Goal: Task Accomplishment & Management: Manage account settings

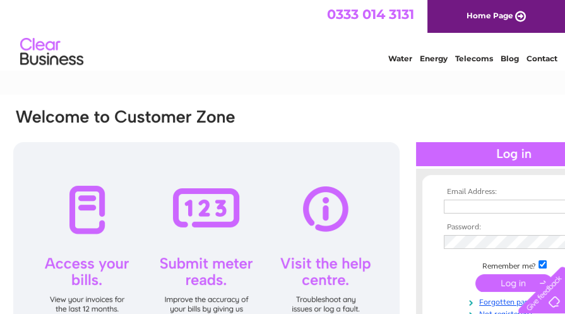
click at [344, 16] on span "0333 014 3131" at bounding box center [370, 14] width 87 height 16
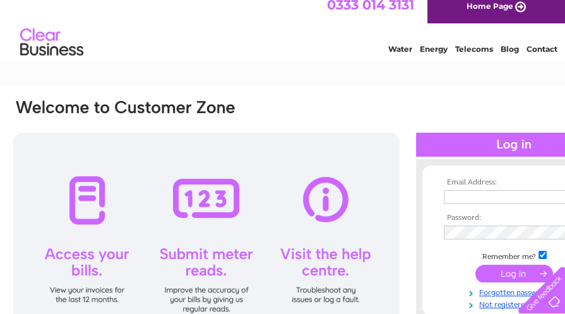
scroll to position [9, 0]
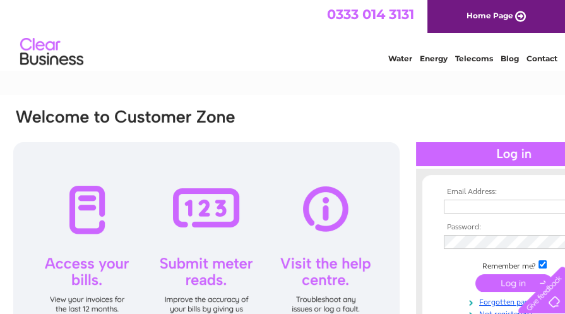
type input "tnmjackiscott@gmail.com"
click at [86, 215] on div at bounding box center [206, 252] width 386 height 221
click at [88, 203] on div at bounding box center [206, 252] width 386 height 221
click at [498, 282] on input "submit" at bounding box center [515, 283] width 78 height 18
click at [508, 284] on input "submit" at bounding box center [515, 283] width 78 height 18
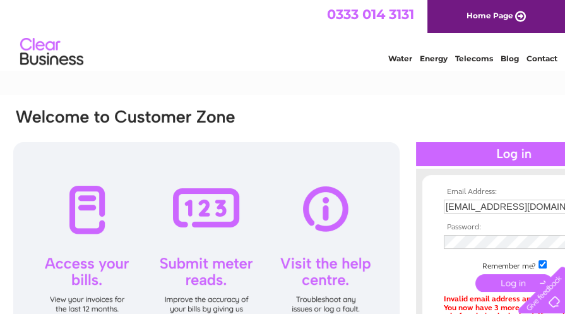
click at [546, 303] on div at bounding box center [539, 287] width 52 height 52
click at [511, 20] on link "Home Page" at bounding box center [497, 16] width 138 height 33
